Goal: Task Accomplishment & Management: Manage account settings

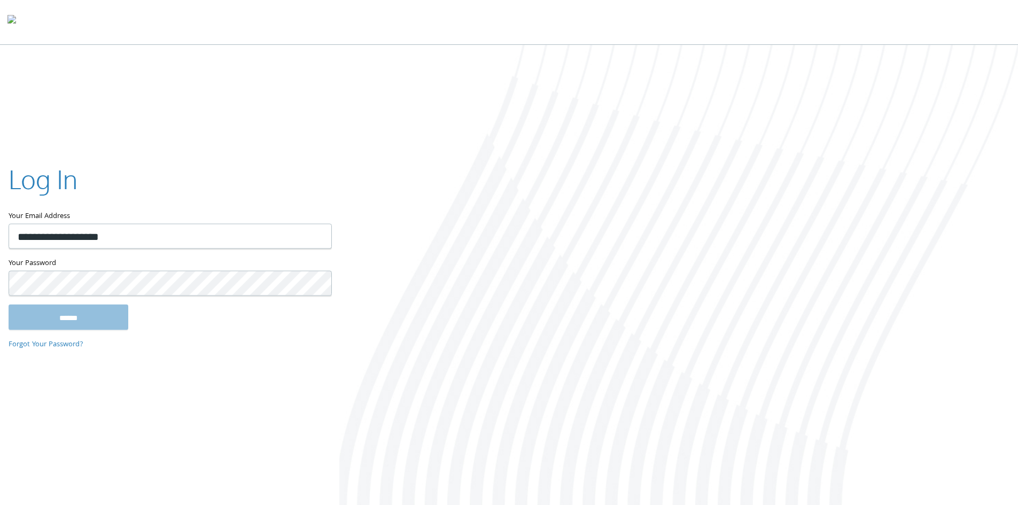
type input "**********"
click at [9, 304] on input "******" at bounding box center [69, 317] width 120 height 26
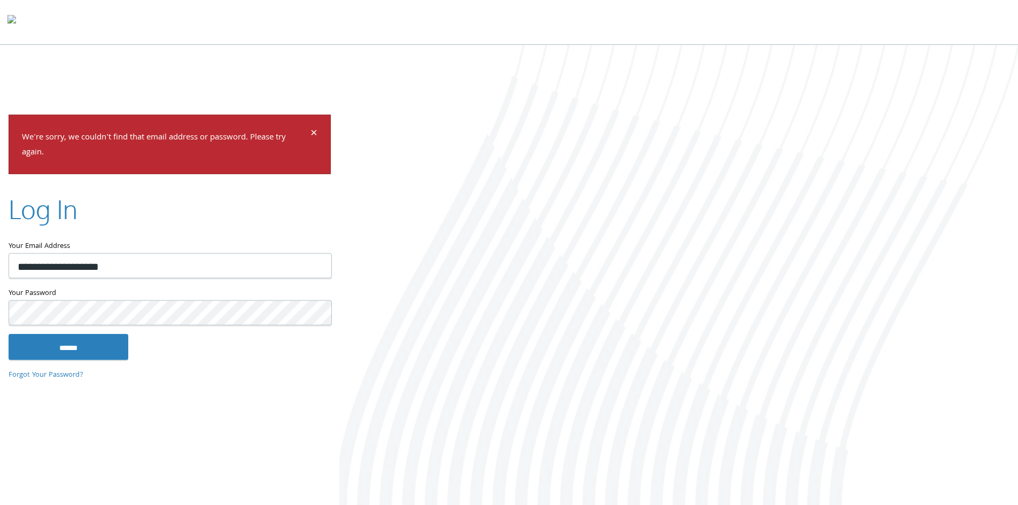
click at [0, 312] on div "**********" at bounding box center [169, 252] width 339 height 276
click at [9, 334] on input "******" at bounding box center [69, 347] width 120 height 26
